Goal: Navigation & Orientation: Find specific page/section

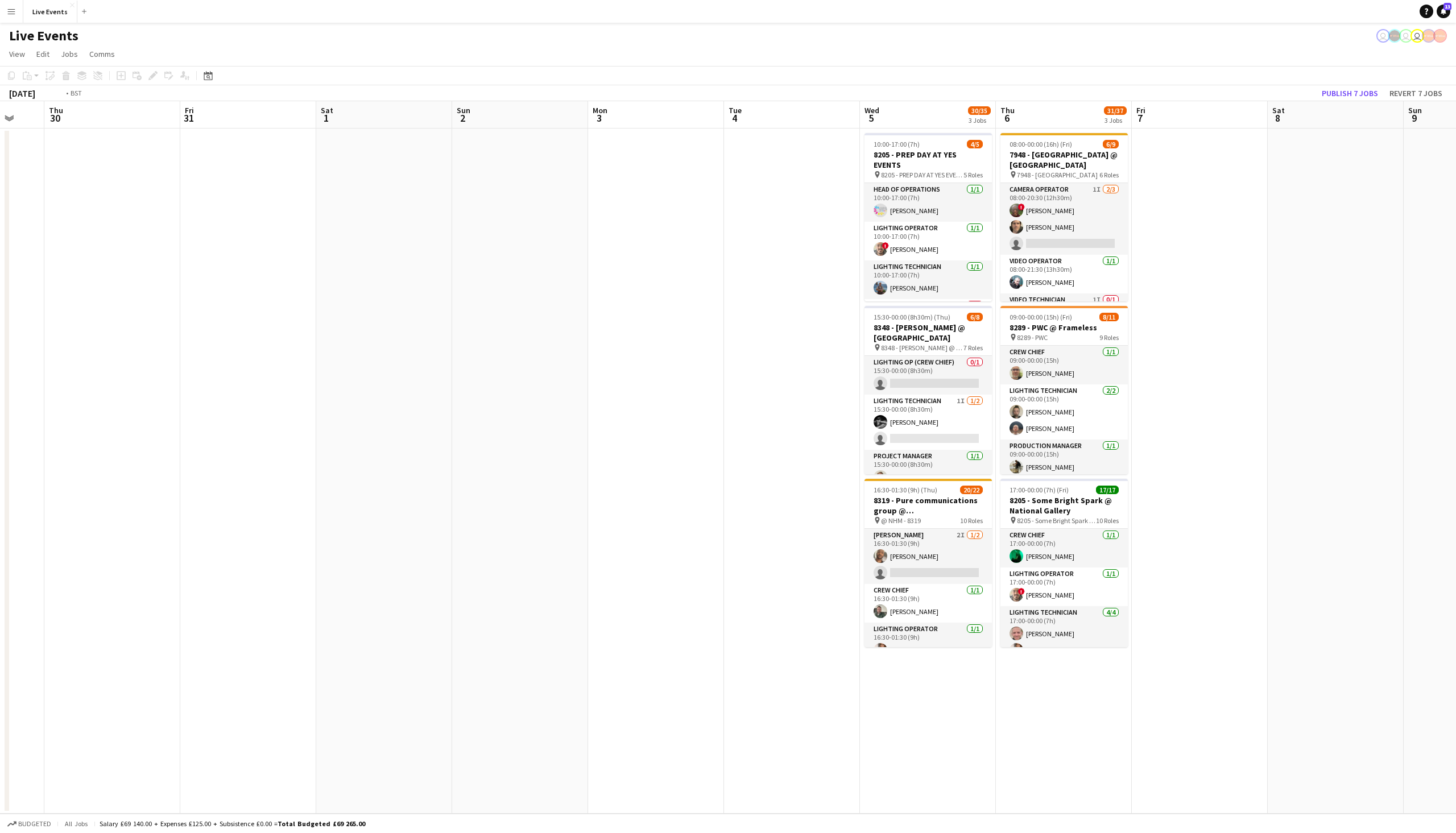
scroll to position [0, 269]
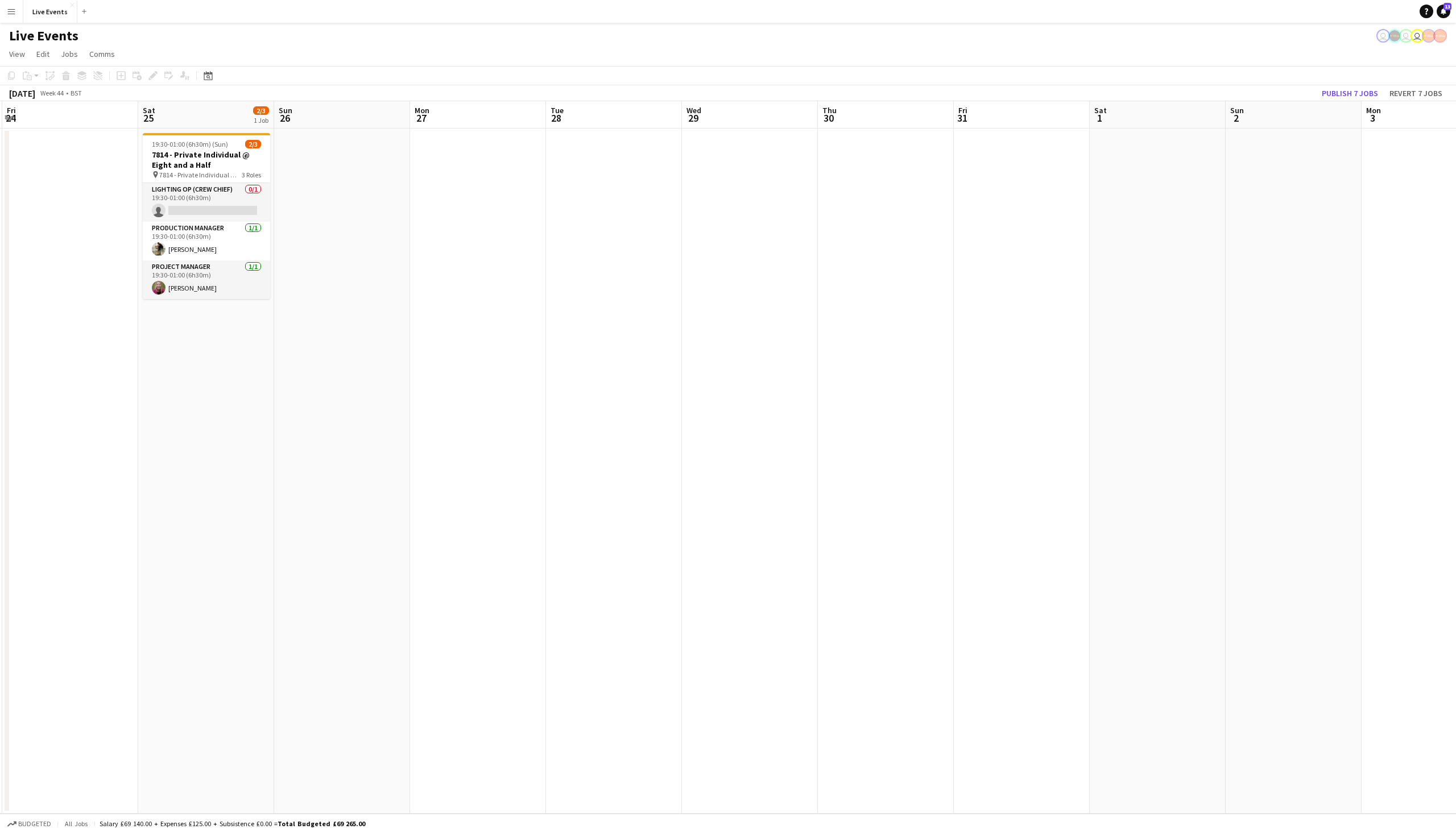
drag, startPoint x: 501, startPoint y: 259, endPoint x: 1455, endPoint y: 269, distance: 954.1
click at [1455, 269] on app-calendar-viewport "Wed 22 18/18 3 Jobs Thu 23 18/18 2 Jobs Fri 24 Sat 25 2/3 1 Job Sun 26 Mon 27 T…" at bounding box center [728, 457] width 1456 height 713
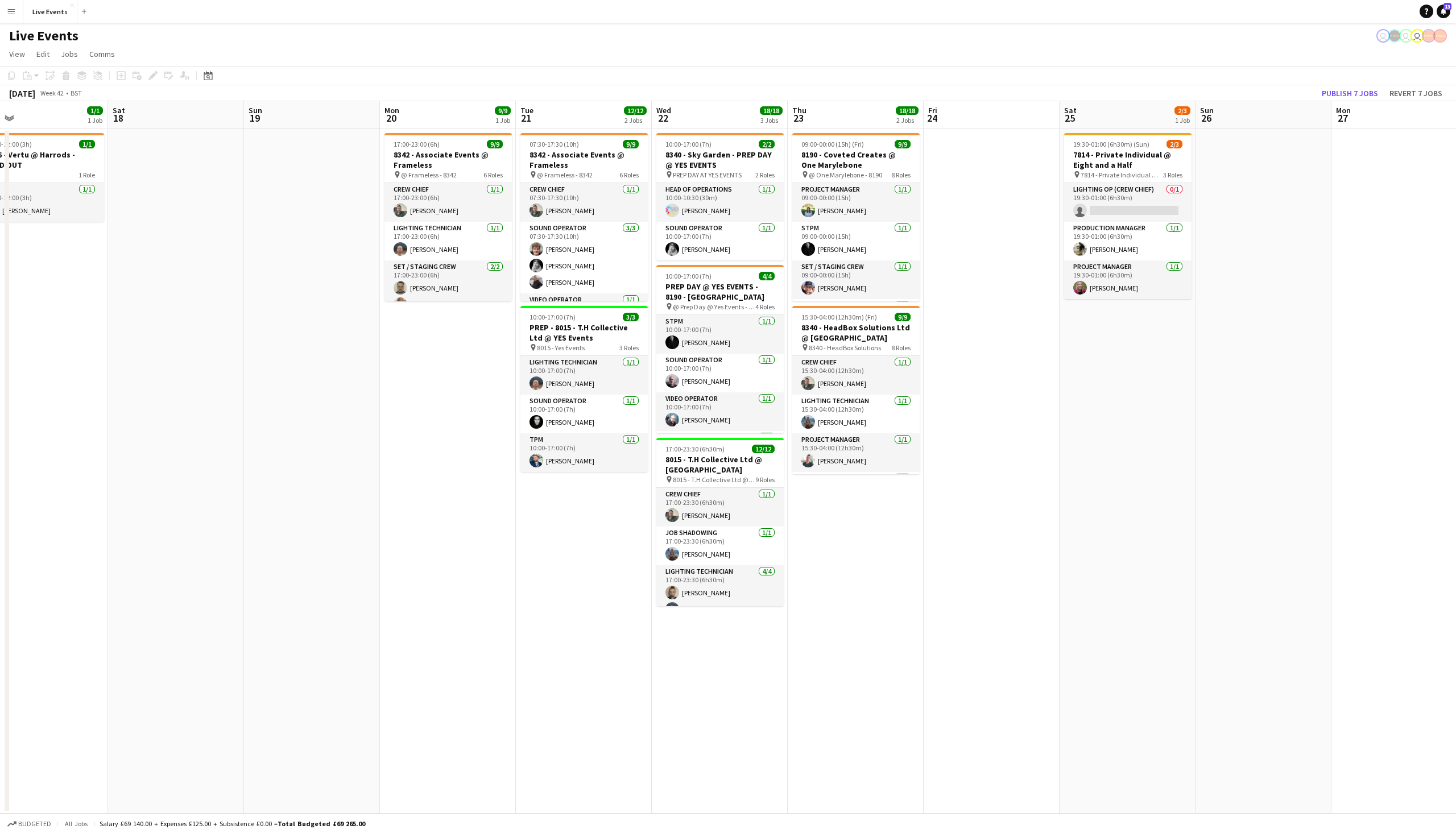
drag, startPoint x: 534, startPoint y: 267, endPoint x: 1455, endPoint y: 173, distance: 925.8
click at [1455, 173] on app-calendar-viewport "Wed 15 13/14 2 Jobs Thu 16 23/27 3 Jobs Fri 17 1/1 1 Job Sat 18 Sun 19 Mon 20 9…" at bounding box center [728, 457] width 1456 height 713
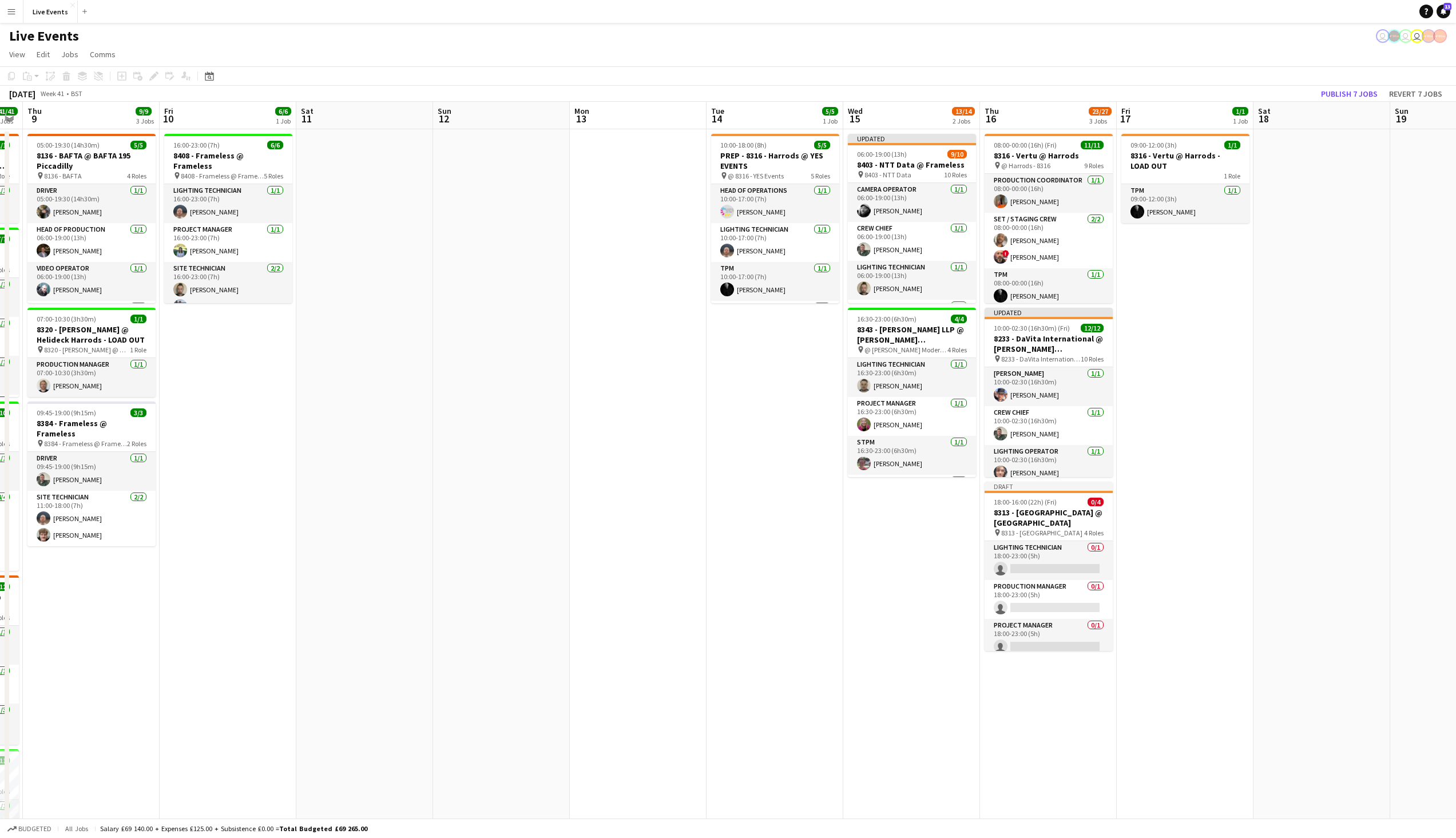
scroll to position [0, 388]
drag, startPoint x: 191, startPoint y: 242, endPoint x: 1062, endPoint y: 167, distance: 874.2
click at [1062, 167] on app-calendar-viewport "Mon 6 20/20 5 Jobs Tue 7 73/73 5 Jobs Wed 8 41/41 5 Jobs Thu 9 9/9 3 Jobs Fri 1…" at bounding box center [728, 561] width 1456 height 919
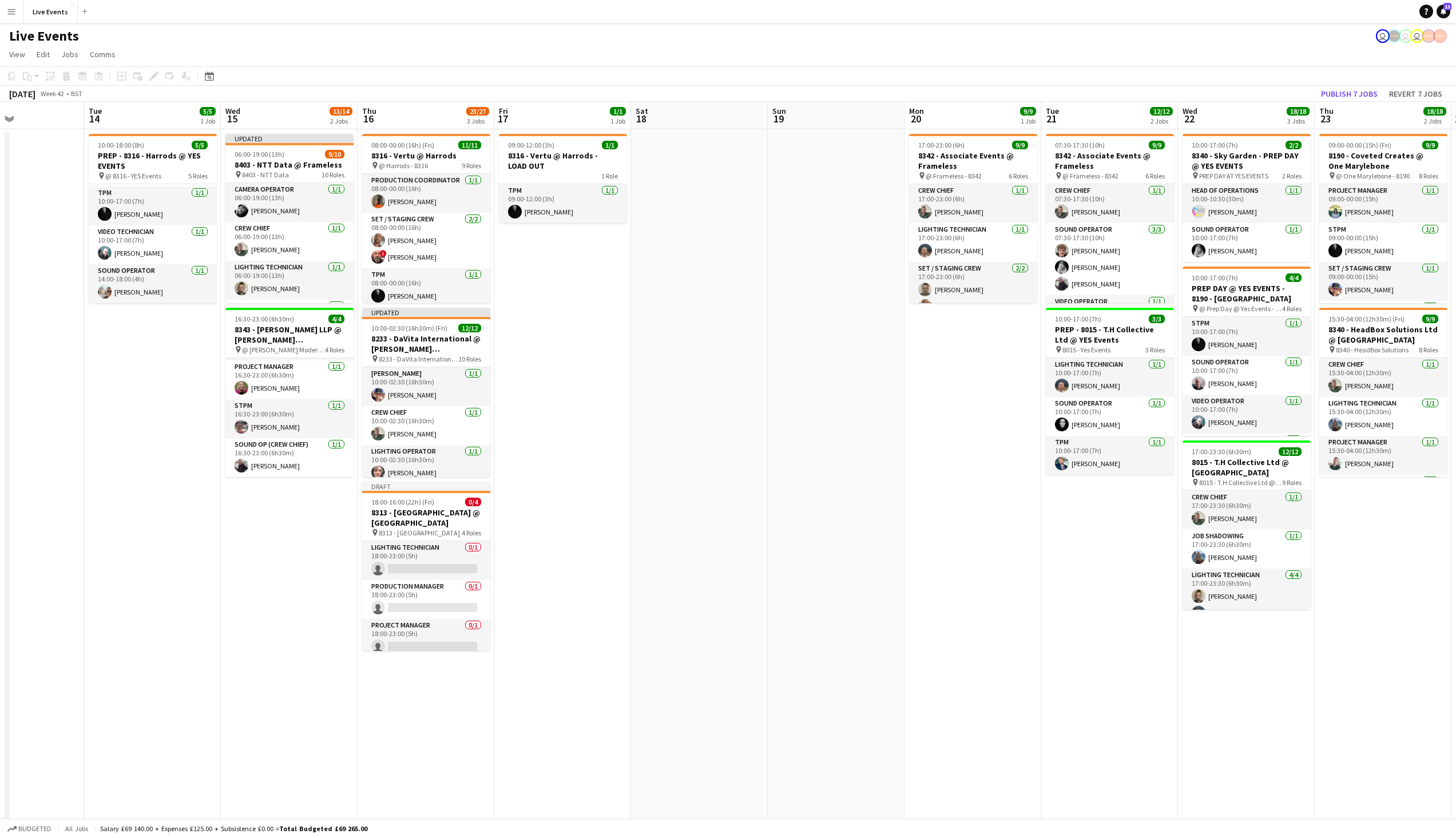
scroll to position [0, 382]
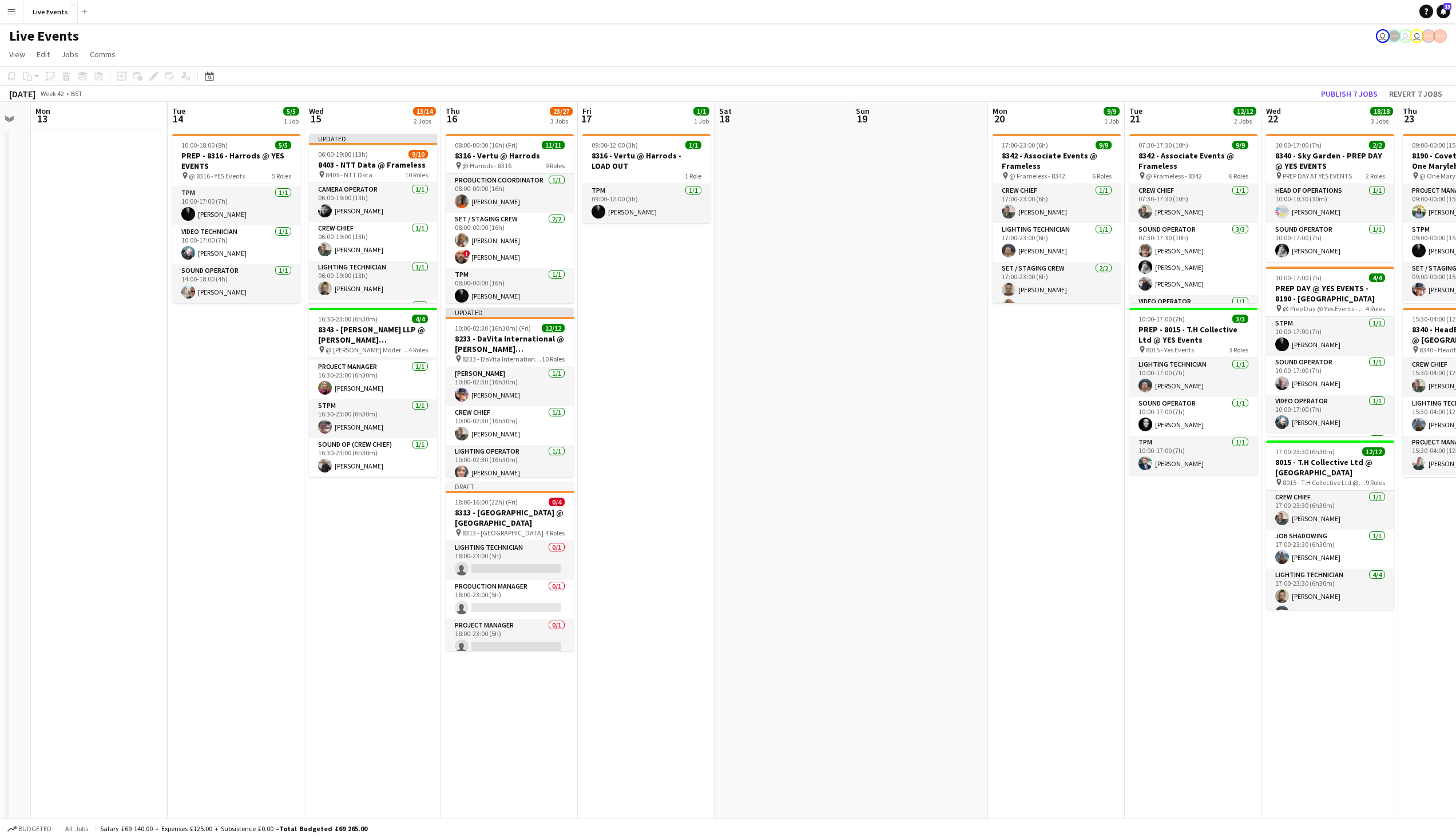
drag, startPoint x: 1021, startPoint y: 352, endPoint x: 480, endPoint y: 368, distance: 541.2
click at [480, 368] on app-calendar-viewport "Fri 10 6/6 1 Job Sat 11 Sun 12 Mon 13 Tue 14 5/5 1 Job Wed 15 13/14 2 Jobs Thu …" at bounding box center [728, 561] width 1456 height 919
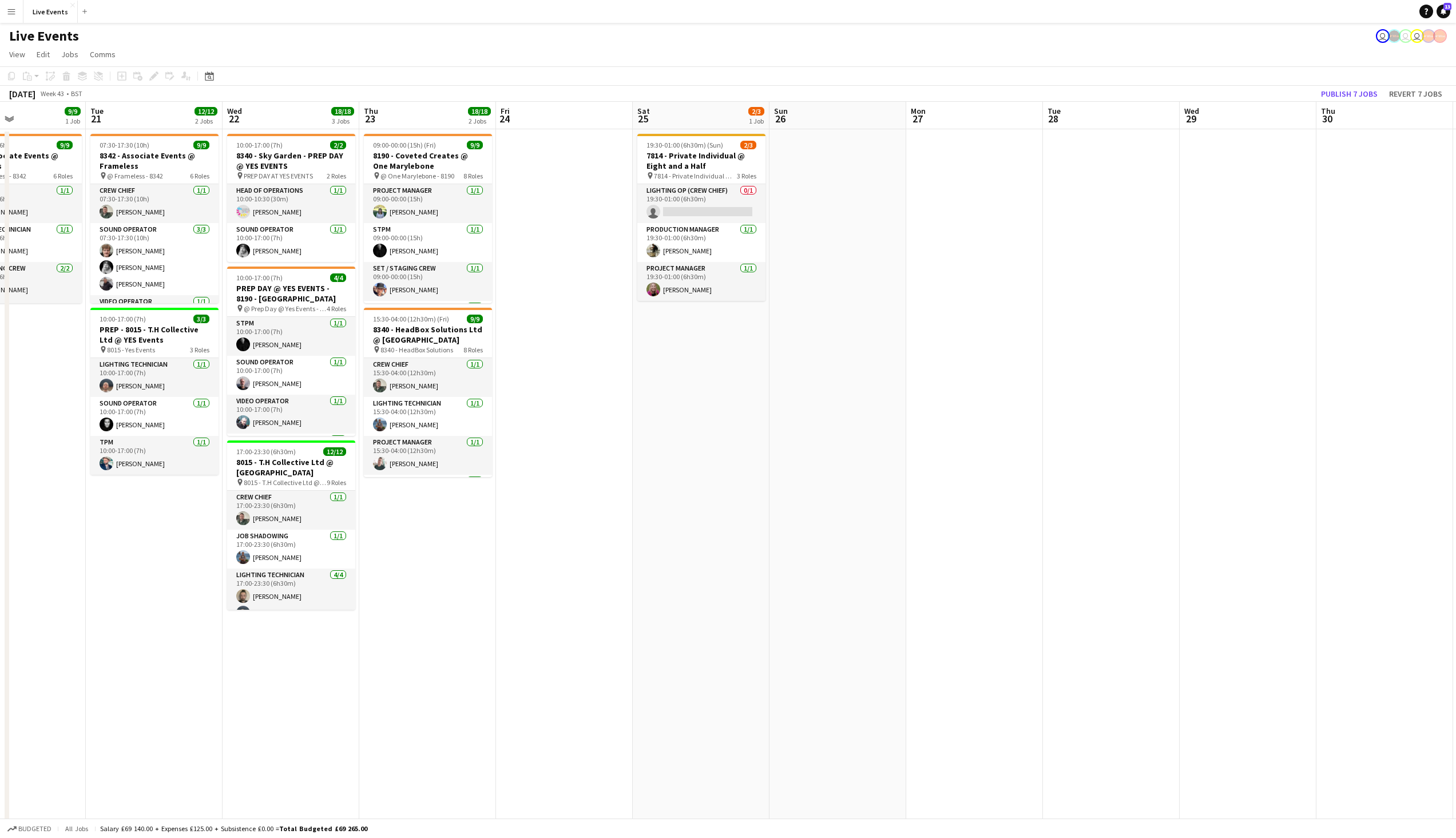
scroll to position [0, 457]
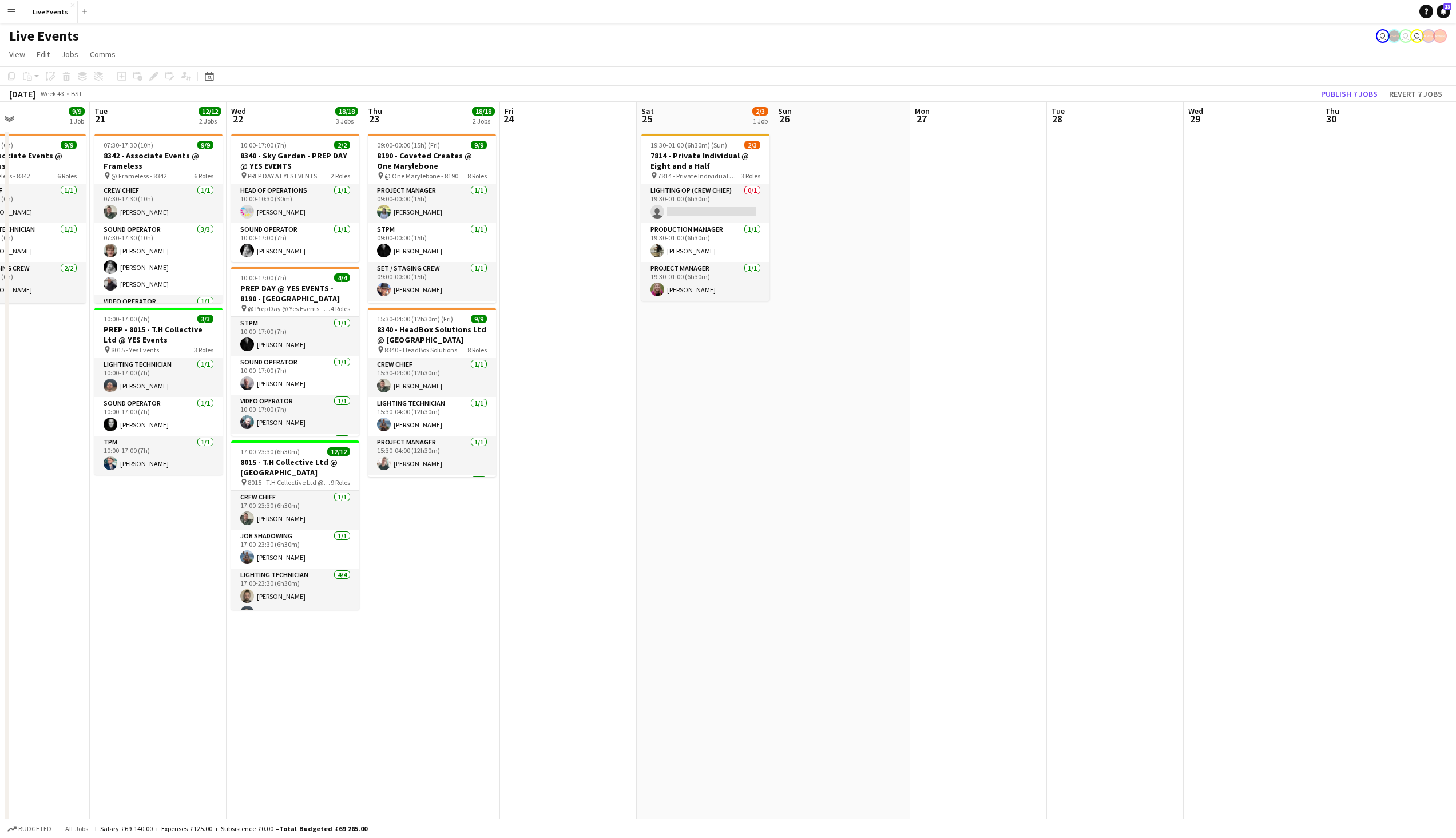
drag, startPoint x: 1343, startPoint y: 365, endPoint x: 583, endPoint y: 406, distance: 761.1
click at [583, 406] on app-calendar-viewport "Fri 17 1/1 1 Job Sat 18 Sun 19 Mon 20 9/9 1 Job Tue 21 12/12 2 Jobs Wed 22 18/1…" at bounding box center [728, 561] width 1456 height 919
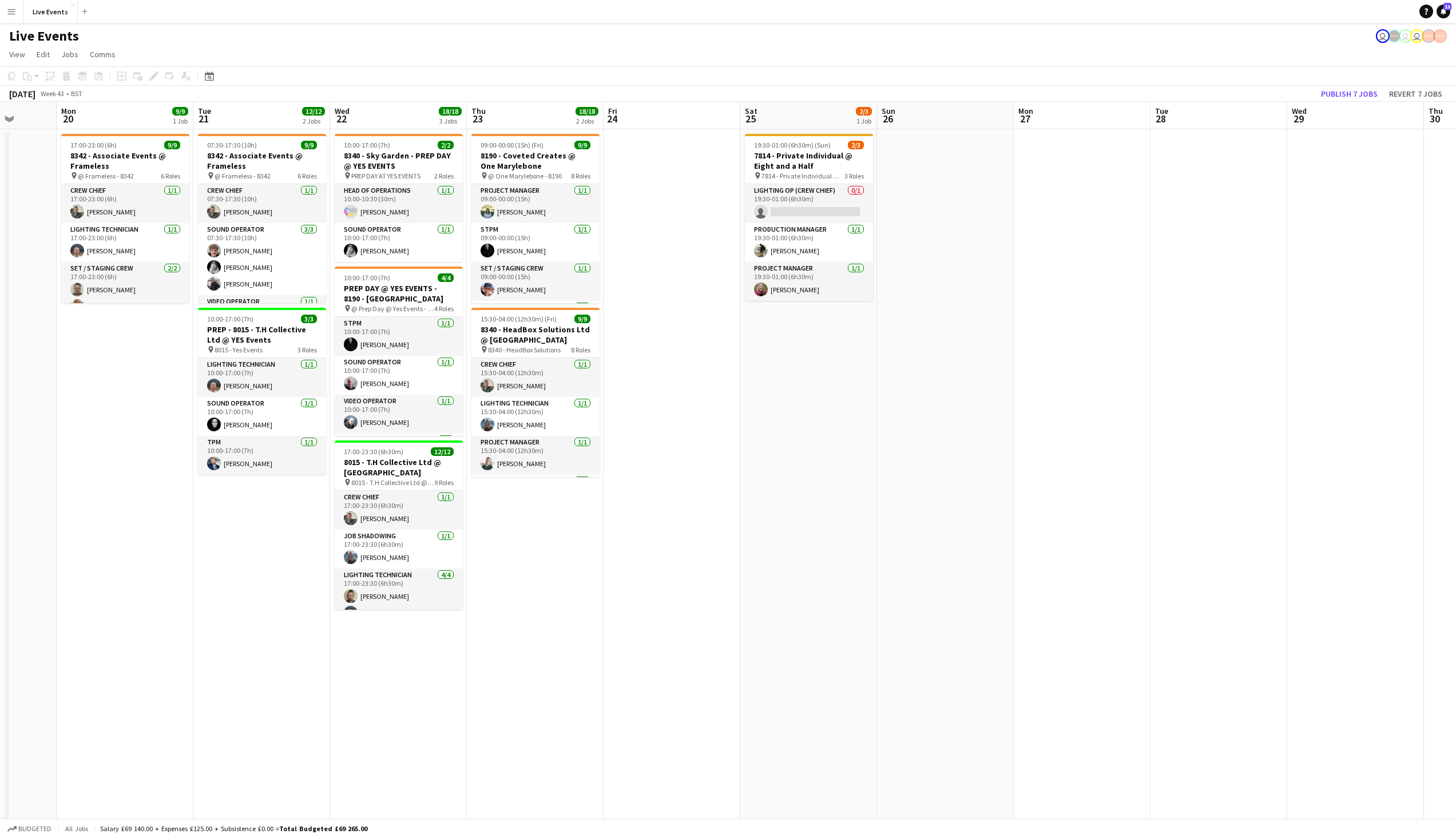
drag, startPoint x: 155, startPoint y: 356, endPoint x: 127, endPoint y: 368, distance: 30.5
click at [127, 368] on app-calendar-viewport "Fri 17 1/1 1 Job Sat 18 Sun 19 Mon 20 9/9 1 Job Tue 21 12/12 2 Jobs Wed 22 18/1…" at bounding box center [728, 561] width 1456 height 919
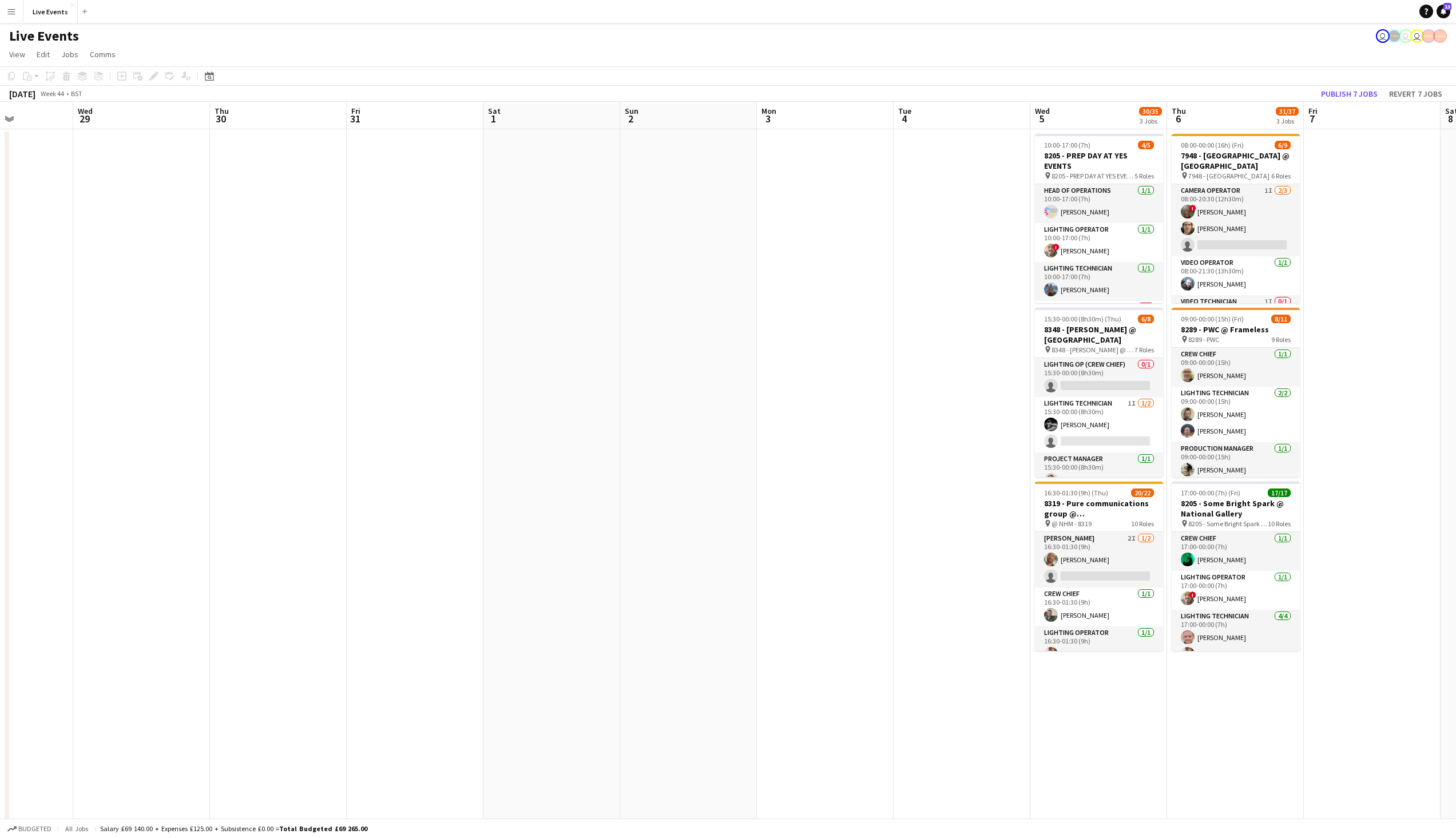
scroll to position [0, 377]
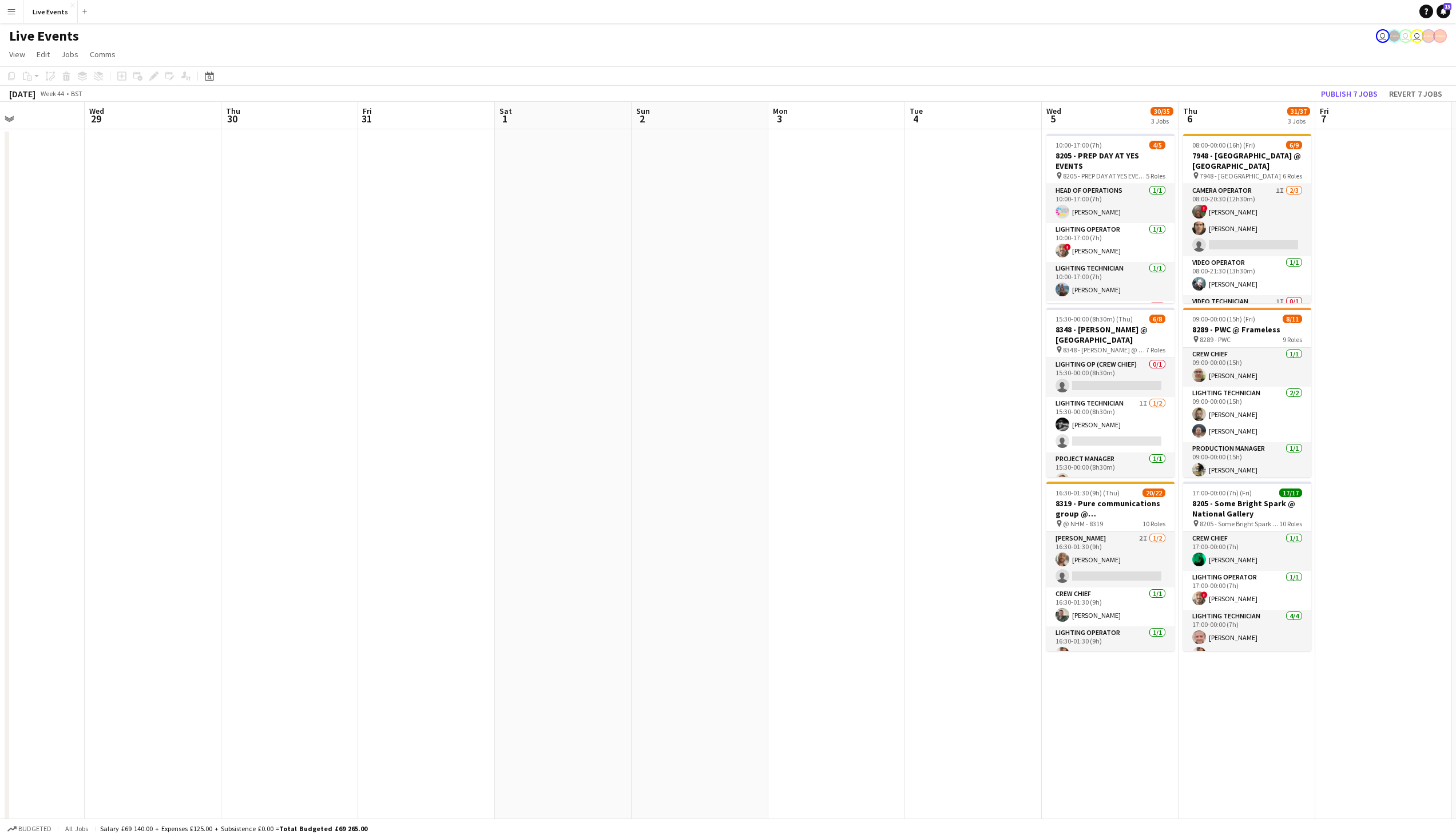
drag, startPoint x: 879, startPoint y: 376, endPoint x: 169, endPoint y: 431, distance: 712.1
click at [172, 431] on app-calendar-viewport "Sat 25 2/3 1 Job Sun 26 Mon 27 Tue 28 Wed 29 Thu 30 Fri 31 Sat 1 Sun 2 Mon 3 Tu…" at bounding box center [728, 561] width 1456 height 919
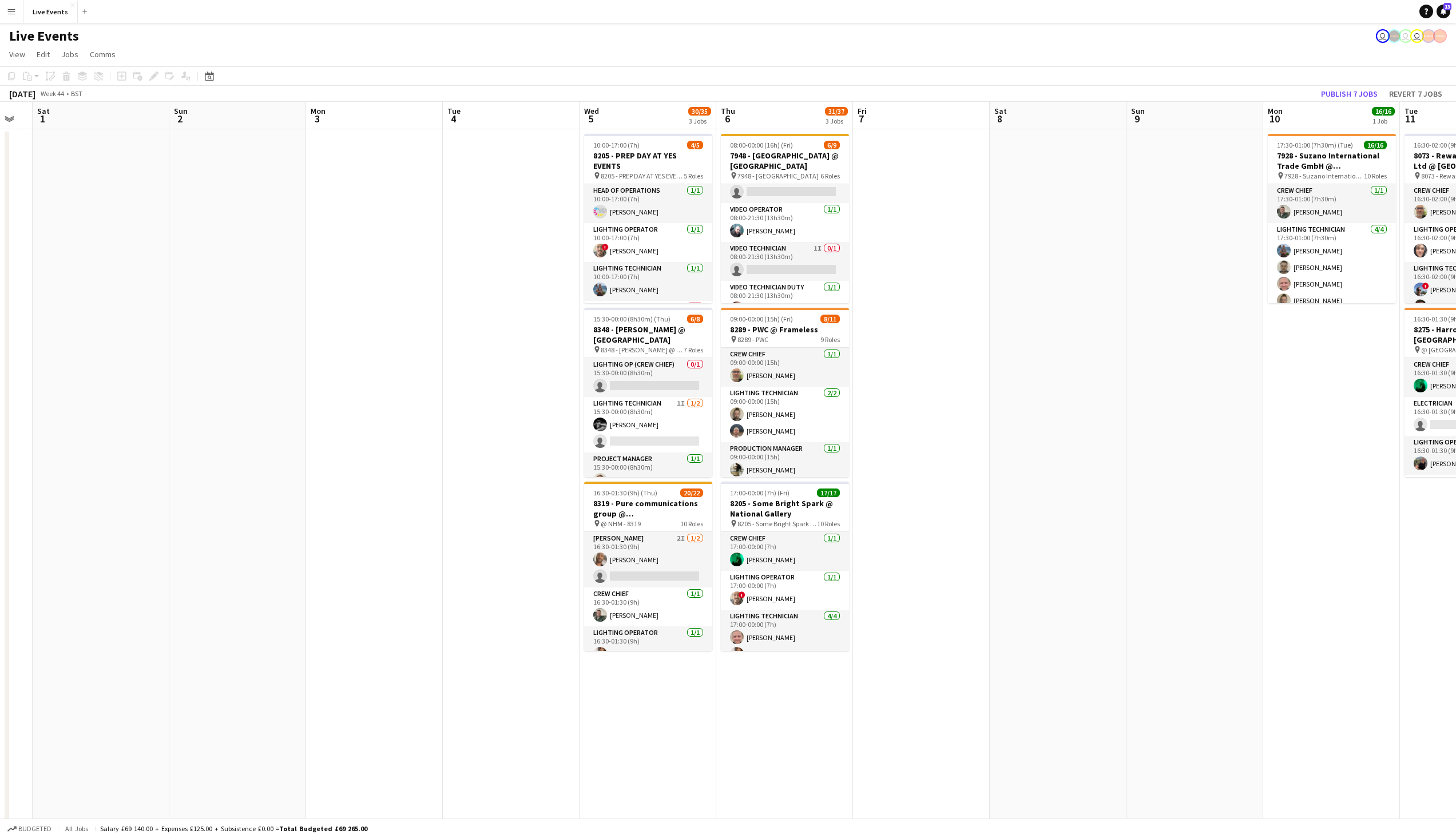
scroll to position [51, 0]
click at [812, 270] on app-card-role "Video Technician 1I 0/1 08:00-21:30 (13h30m) single-neutral-actions" at bounding box center [784, 264] width 128 height 39
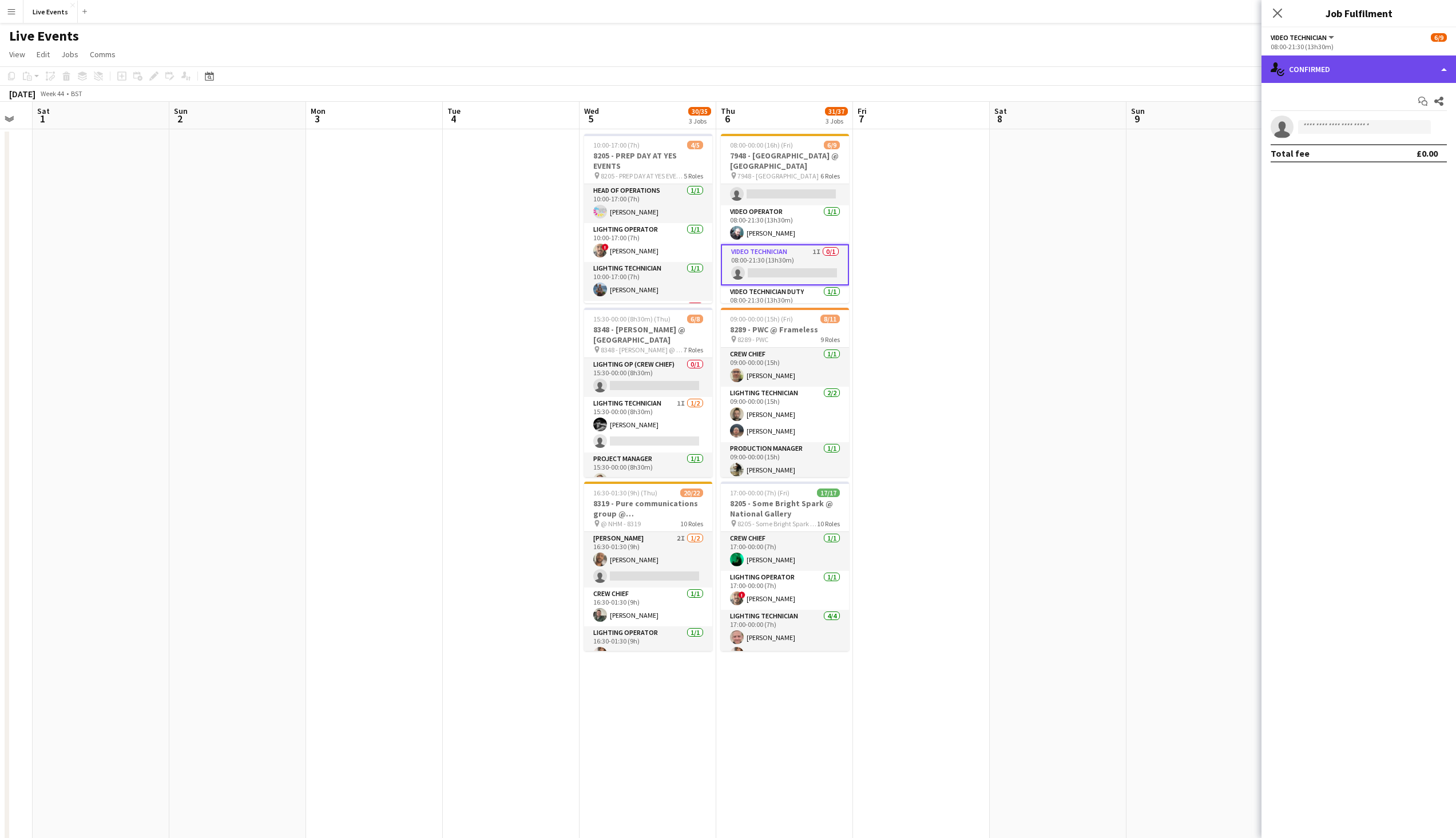
click at [1368, 71] on div "single-neutral-actions-check-2 Confirmed" at bounding box center [1359, 69] width 195 height 27
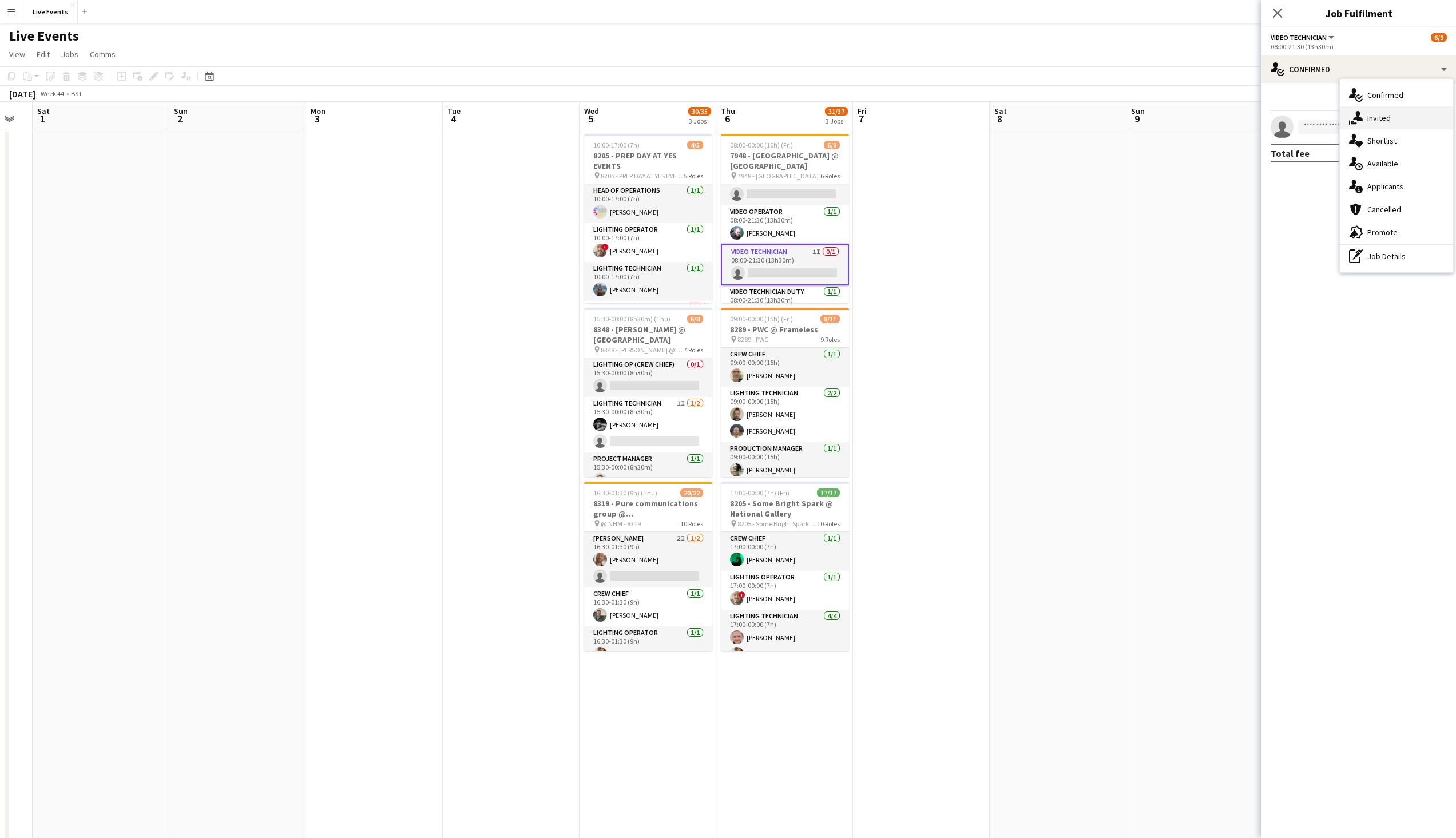
click at [1363, 116] on div "single-neutral-actions-share-1 Invited" at bounding box center [1396, 118] width 113 height 23
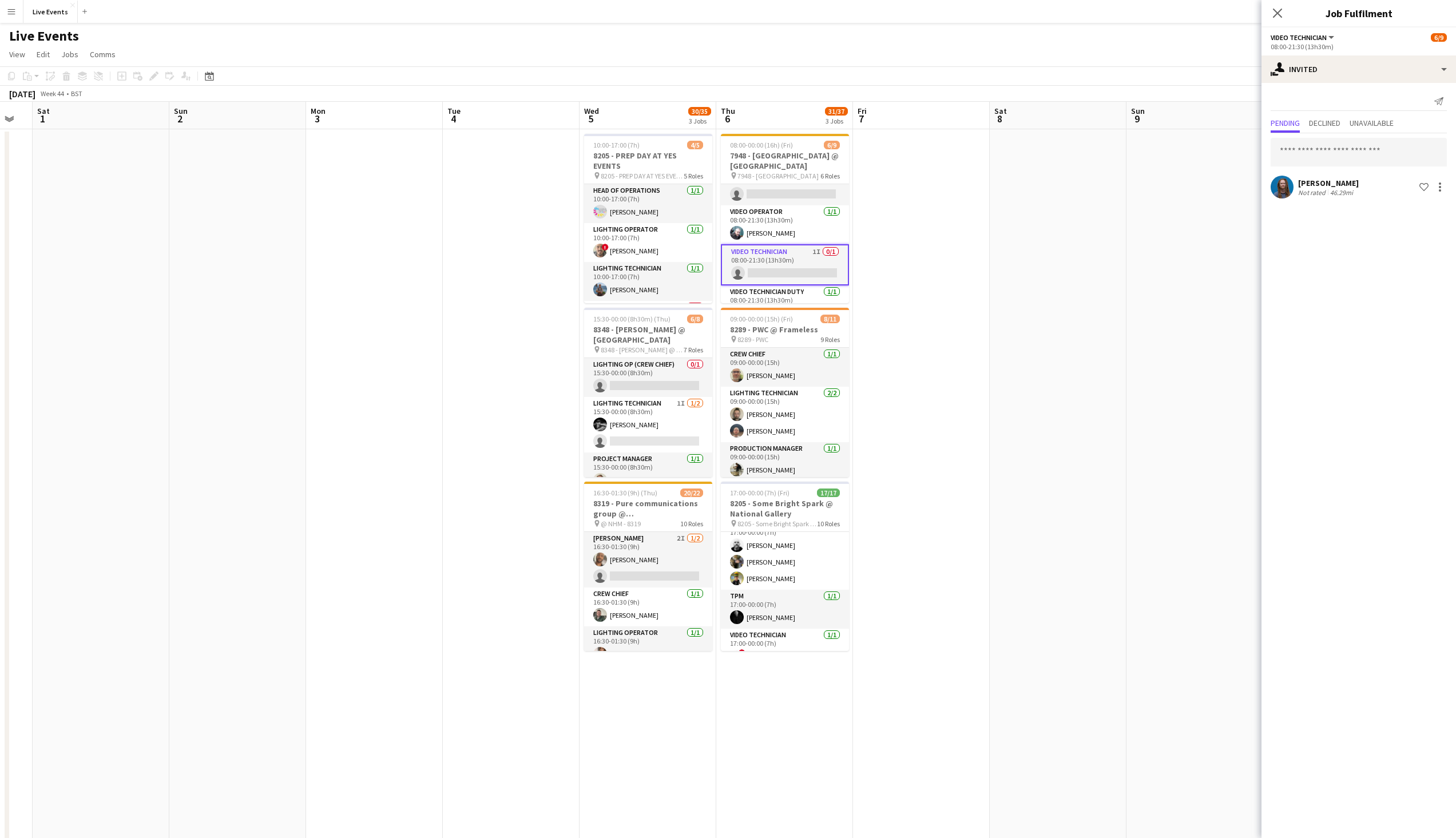
scroll to position [386, 0]
click at [900, 326] on app-date-cell at bounding box center [921, 575] width 137 height 892
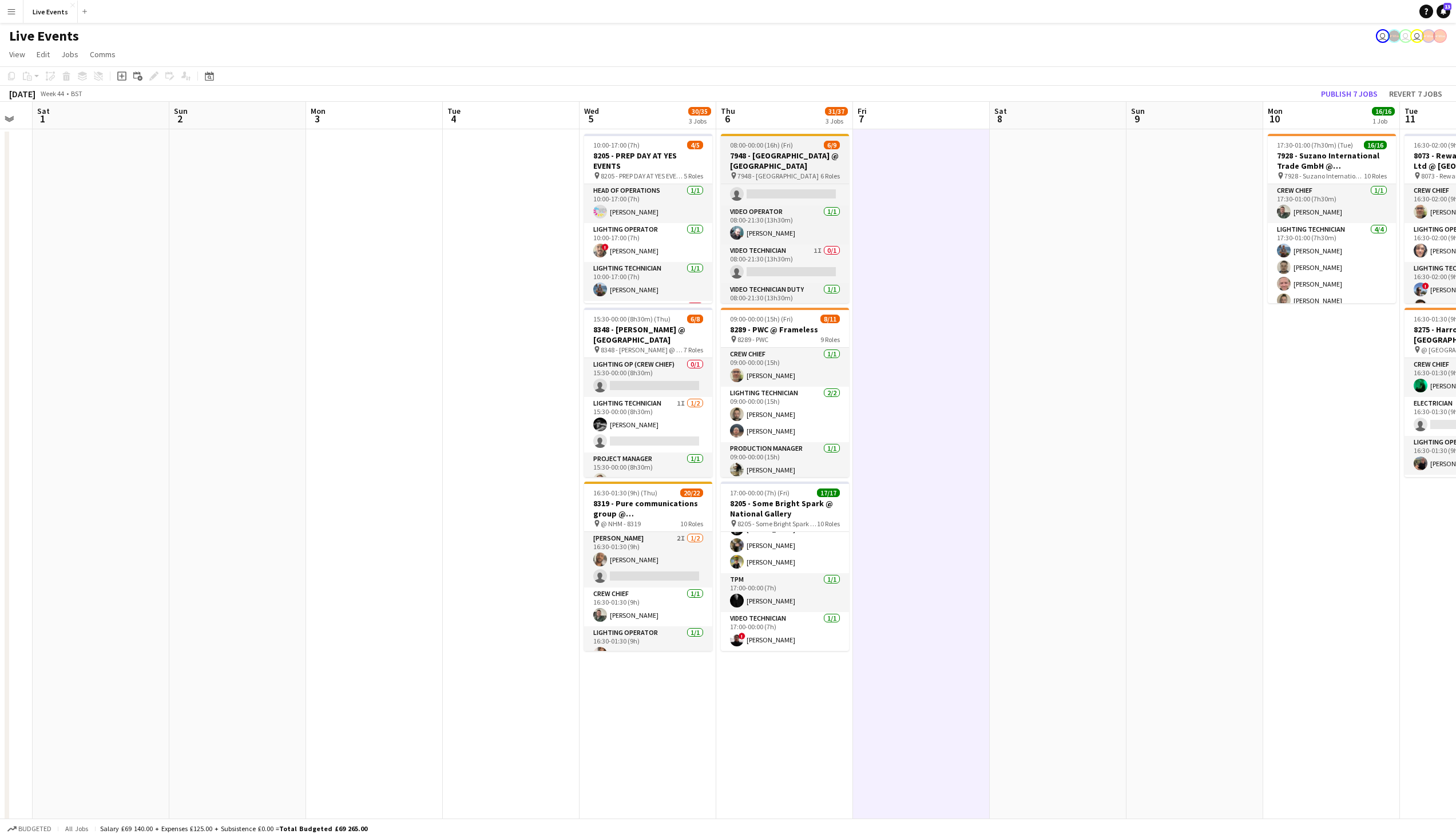
click at [801, 160] on h3 "7948 - [GEOGRAPHIC_DATA] @ [GEOGRAPHIC_DATA]" at bounding box center [784, 160] width 128 height 20
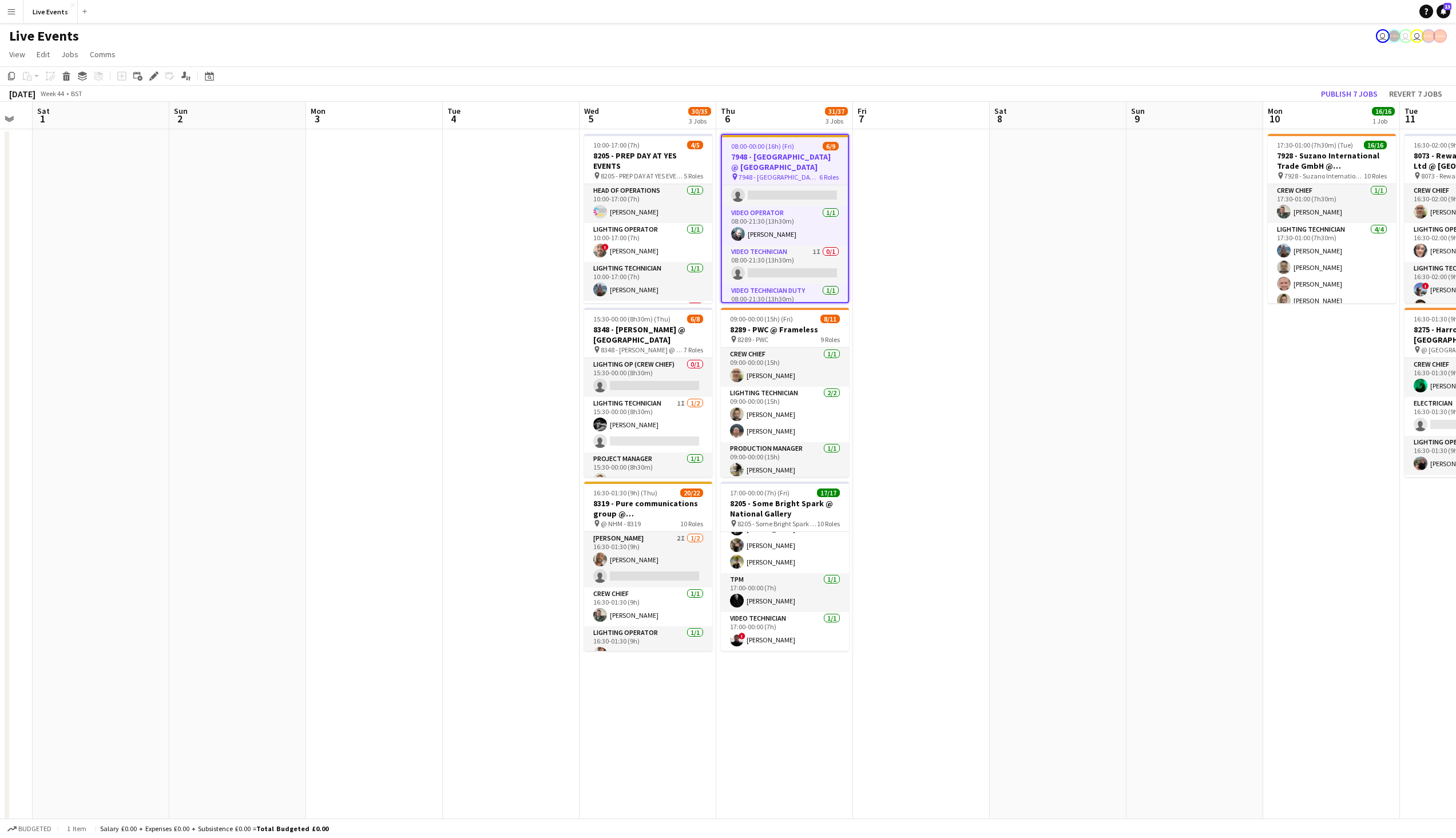
click at [792, 86] on div "[DATE] Week 44 • BST Publish 7 jobs Revert 7 jobs" at bounding box center [728, 94] width 1456 height 16
